Goal: Transaction & Acquisition: Purchase product/service

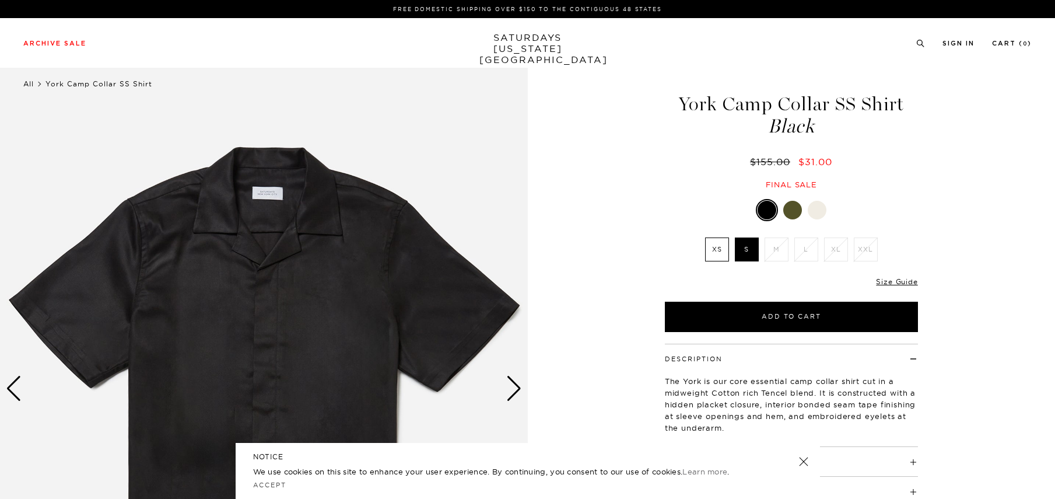
click at [27, 82] on link "All" at bounding box center [28, 83] width 11 height 9
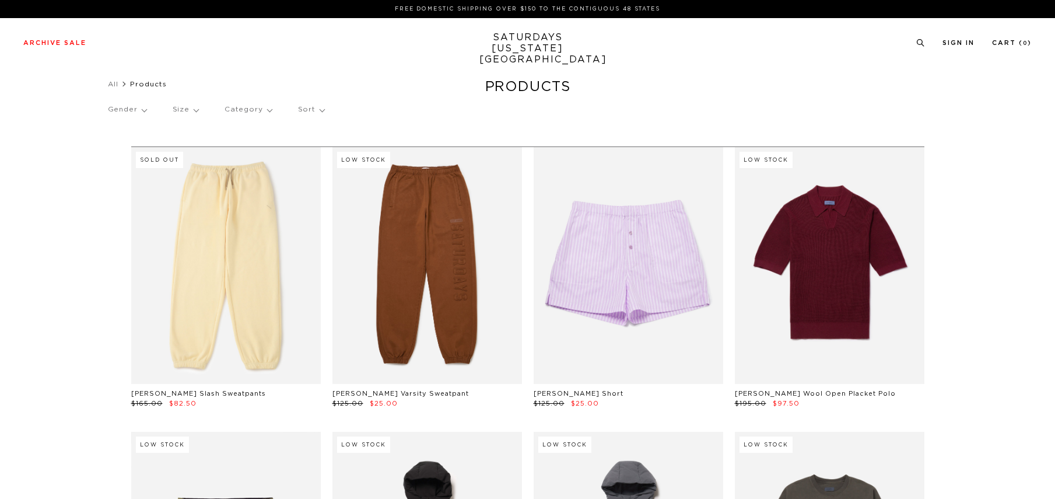
click at [523, 44] on link "SATURDAYS NEW YORK CITY" at bounding box center [528, 48] width 96 height 33
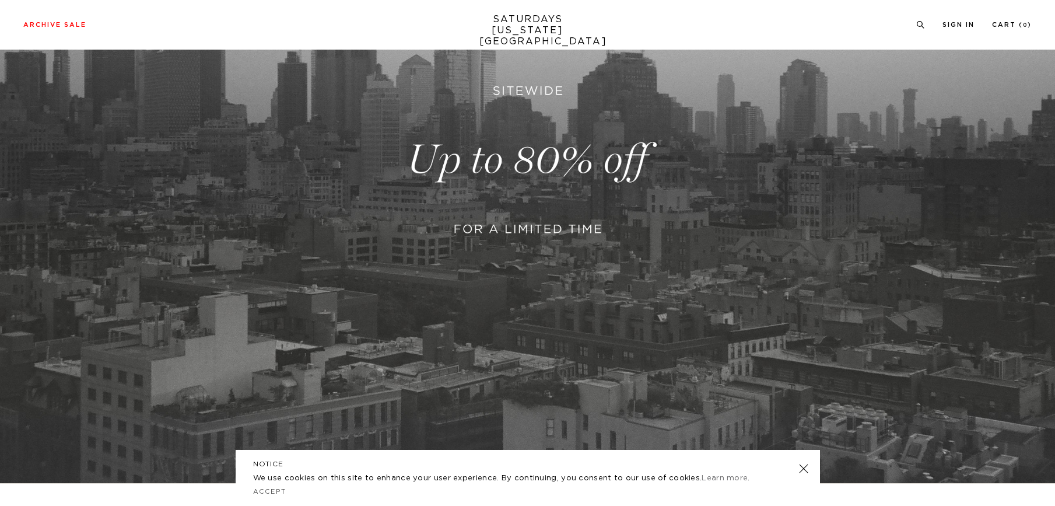
scroll to position [233, 0]
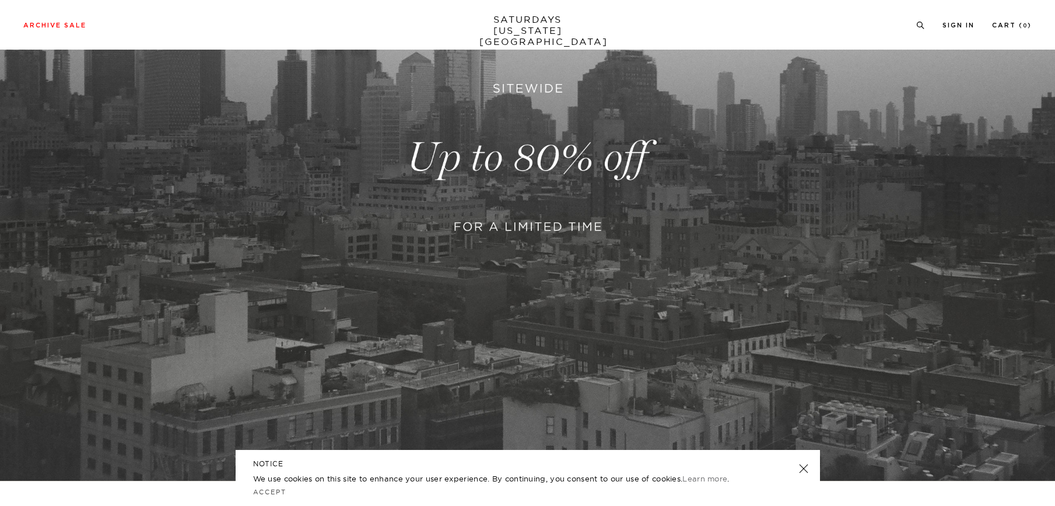
click at [809, 464] on div "NOTICE We use cookies on this site to enhance your user experience. By continui…" at bounding box center [528, 478] width 585 height 56
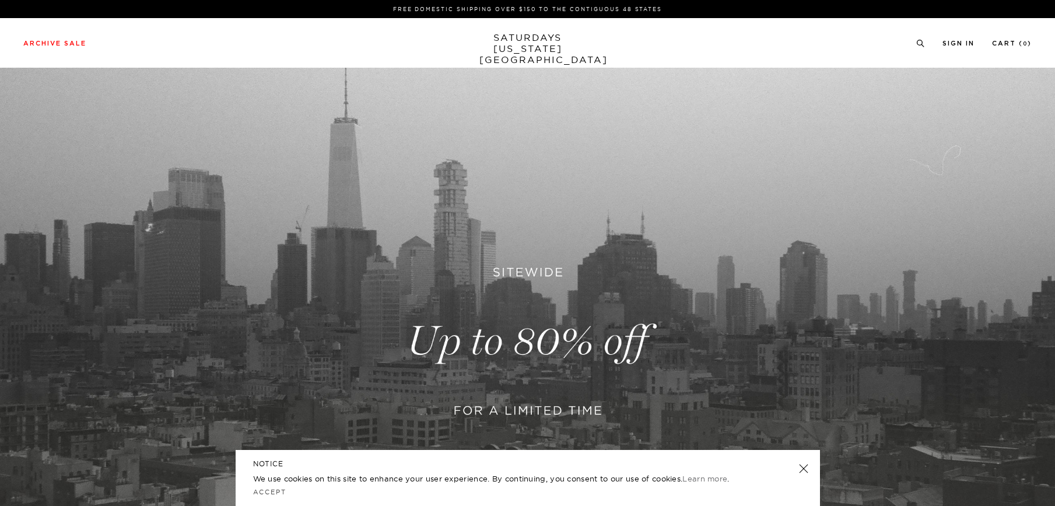
scroll to position [0, 0]
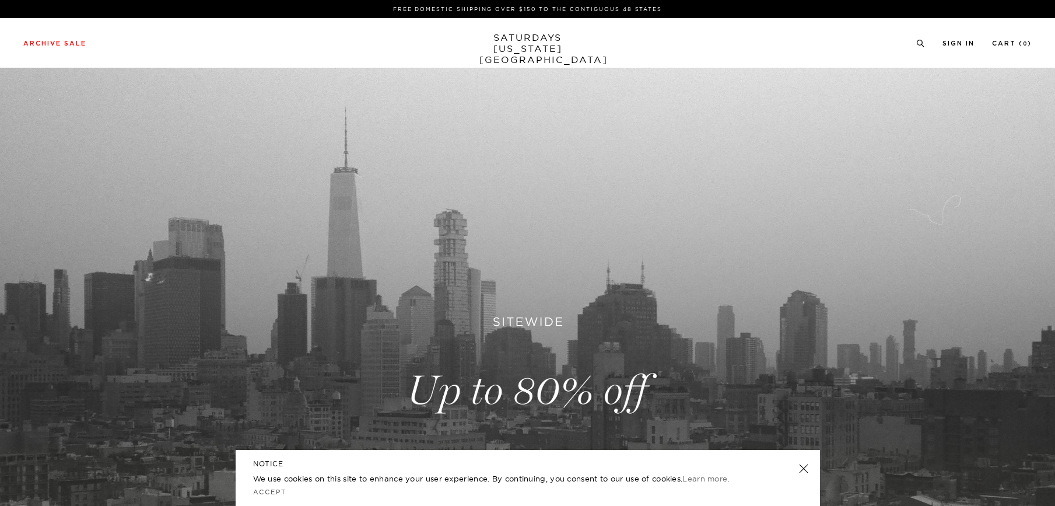
drag, startPoint x: 801, startPoint y: 466, endPoint x: 795, endPoint y: 459, distance: 9.6
click at [801, 467] on link at bounding box center [803, 468] width 16 height 16
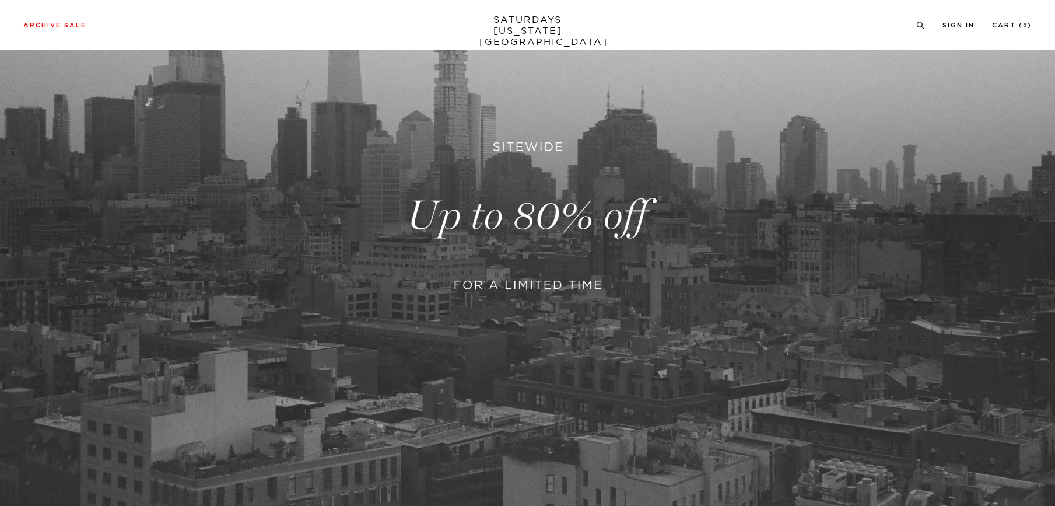
scroll to position [350, 0]
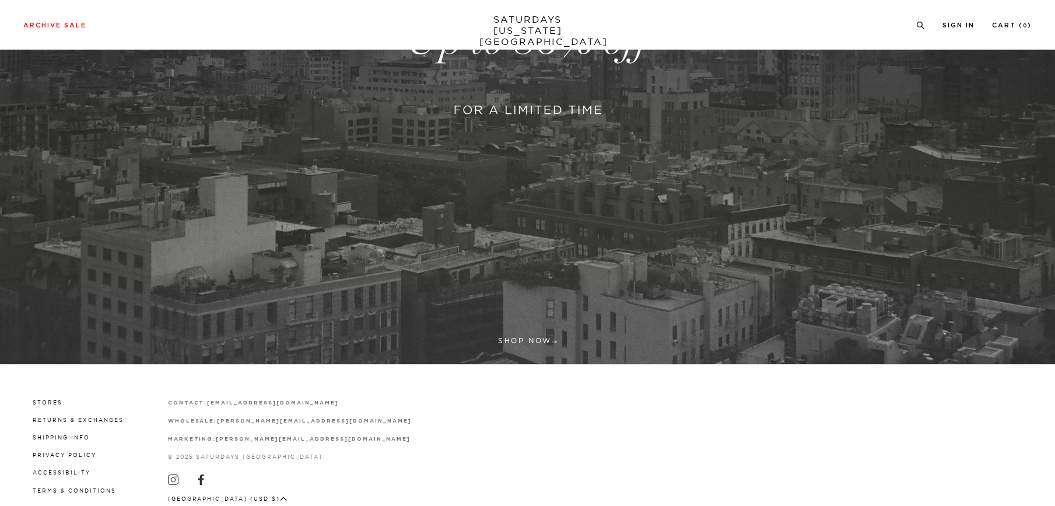
click at [537, 334] on link at bounding box center [527, 41] width 1055 height 646
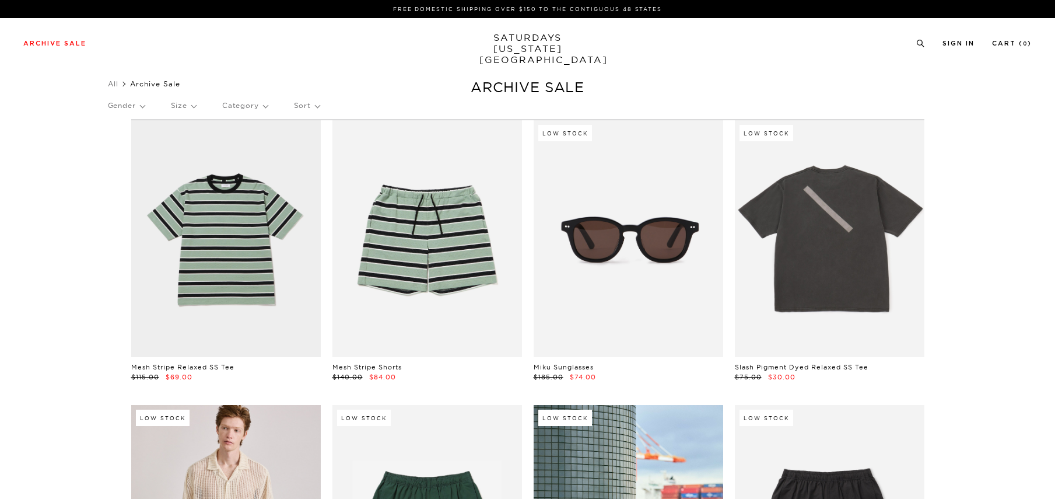
click at [267, 109] on p "Category" at bounding box center [245, 105] width 46 height 27
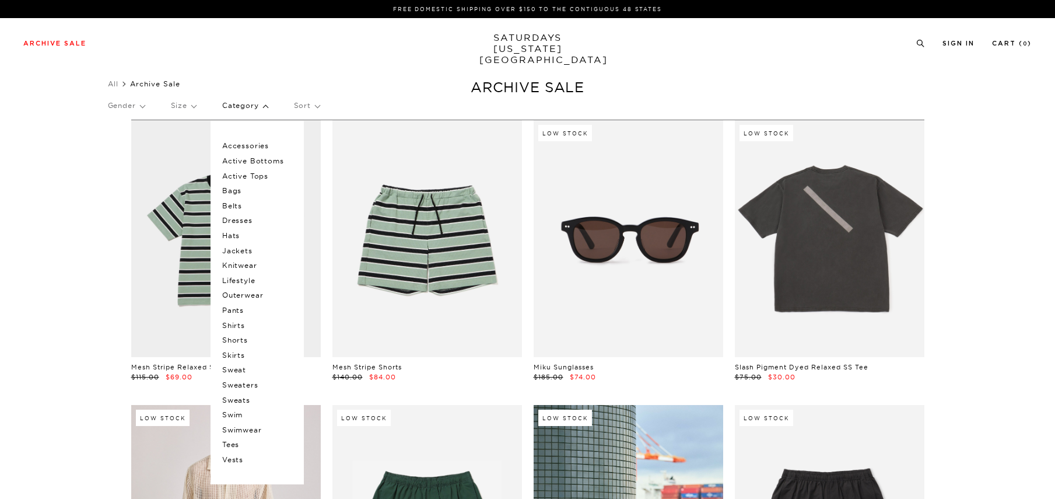
click at [234, 326] on p "Shirts" at bounding box center [257, 325] width 70 height 15
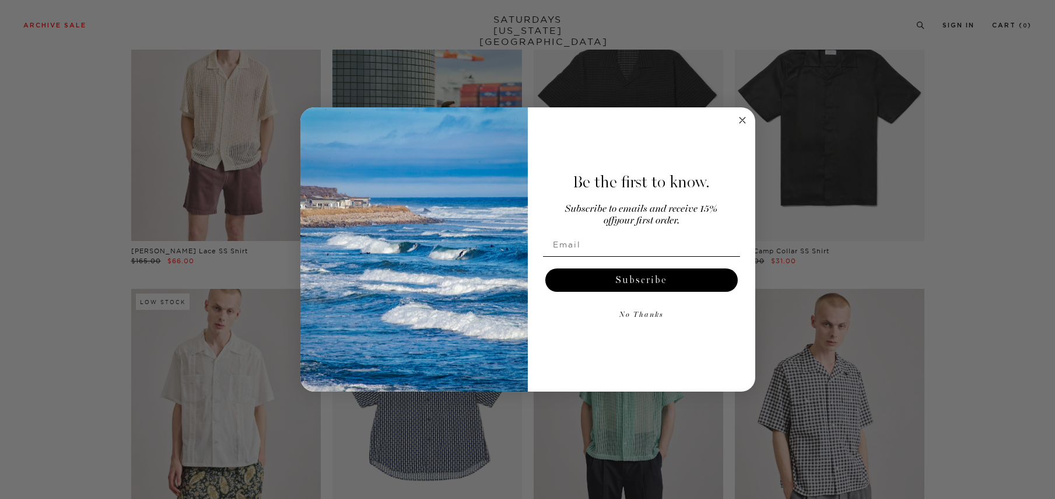
scroll to position [233, 0]
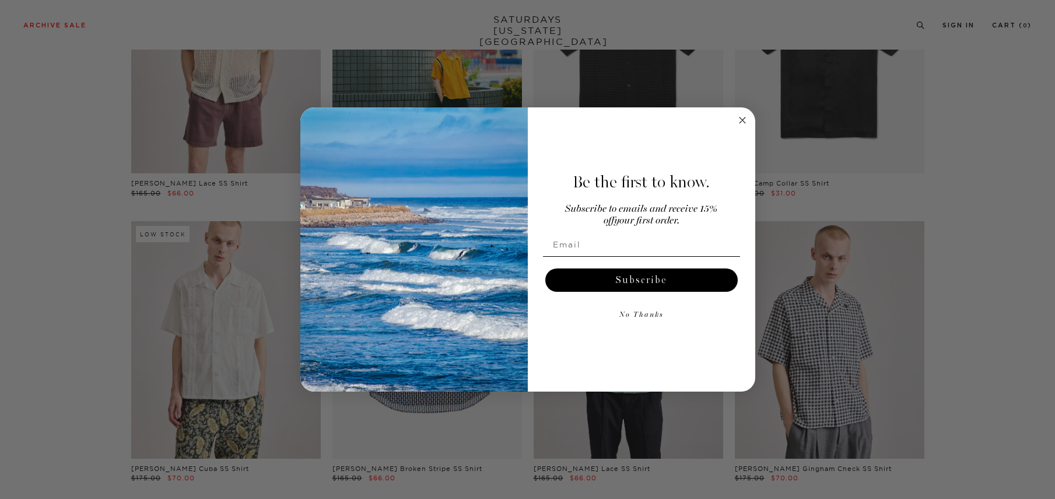
click at [652, 314] on button "No Thanks" at bounding box center [641, 314] width 197 height 23
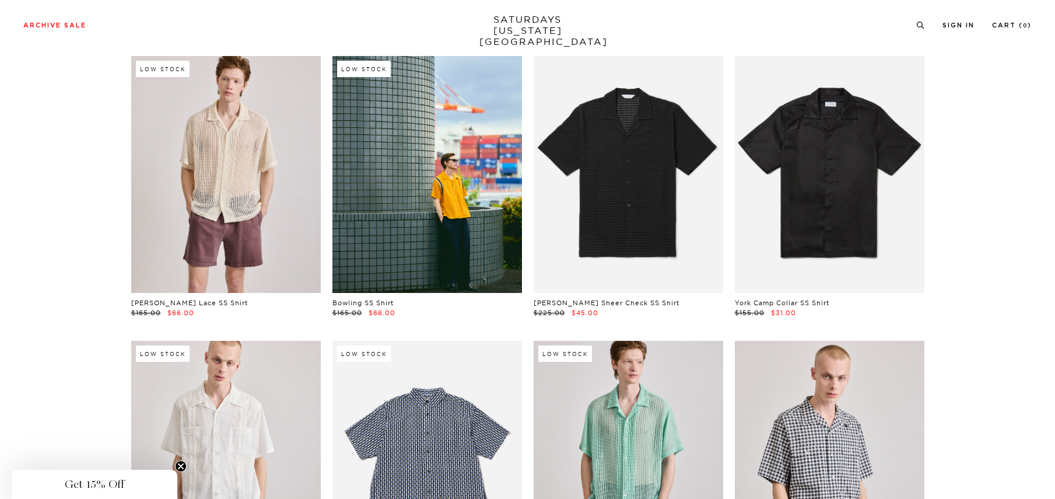
scroll to position [0, 0]
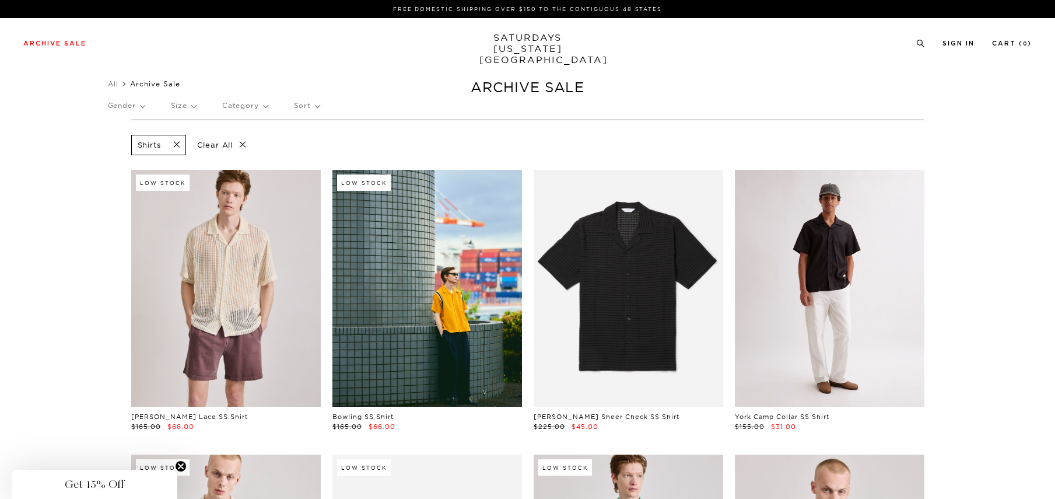
click at [873, 348] on link at bounding box center [830, 288] width 190 height 237
